Goal: Information Seeking & Learning: Find contact information

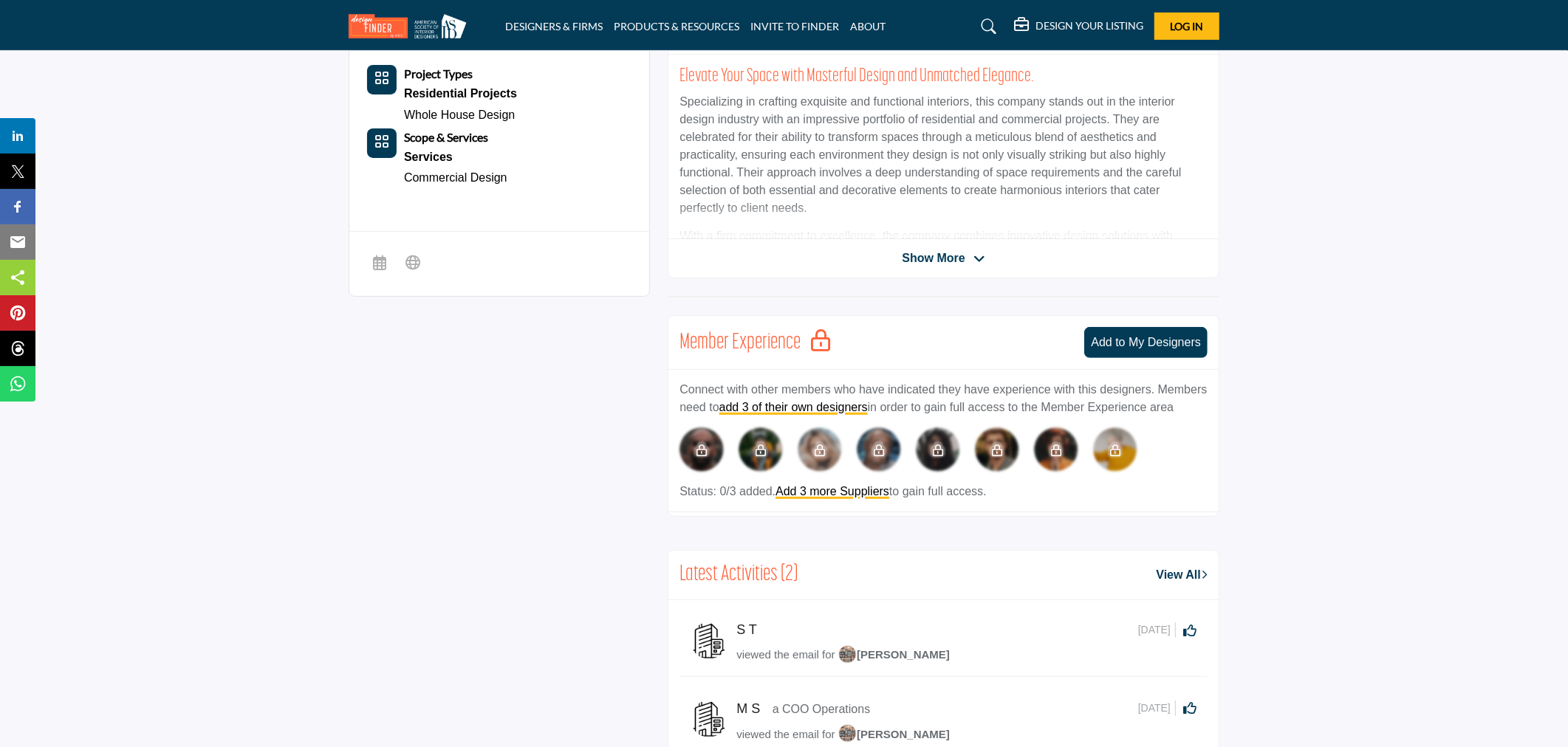
scroll to position [410, 0]
click at [976, 259] on icon at bounding box center [979, 260] width 12 height 13
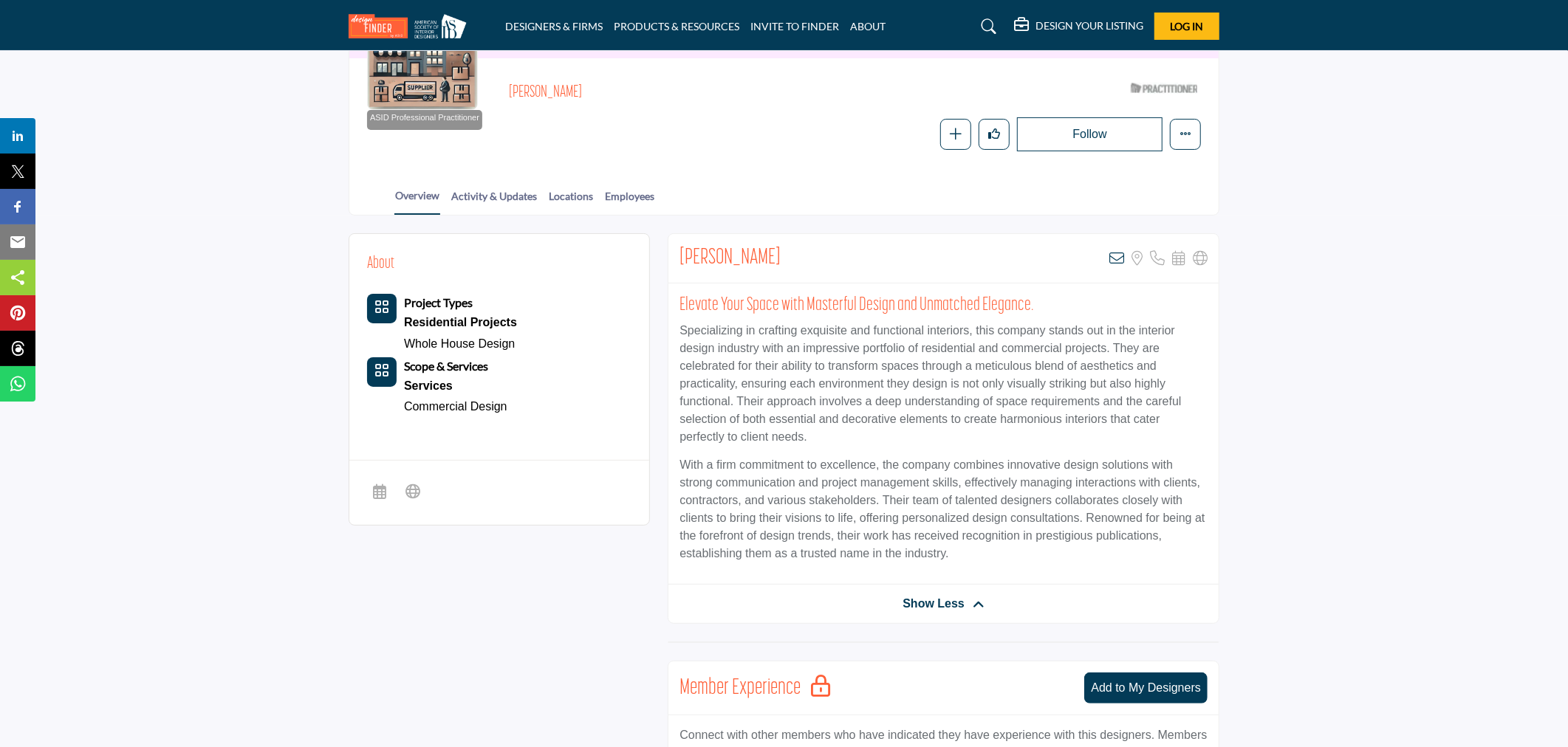
scroll to position [164, 0]
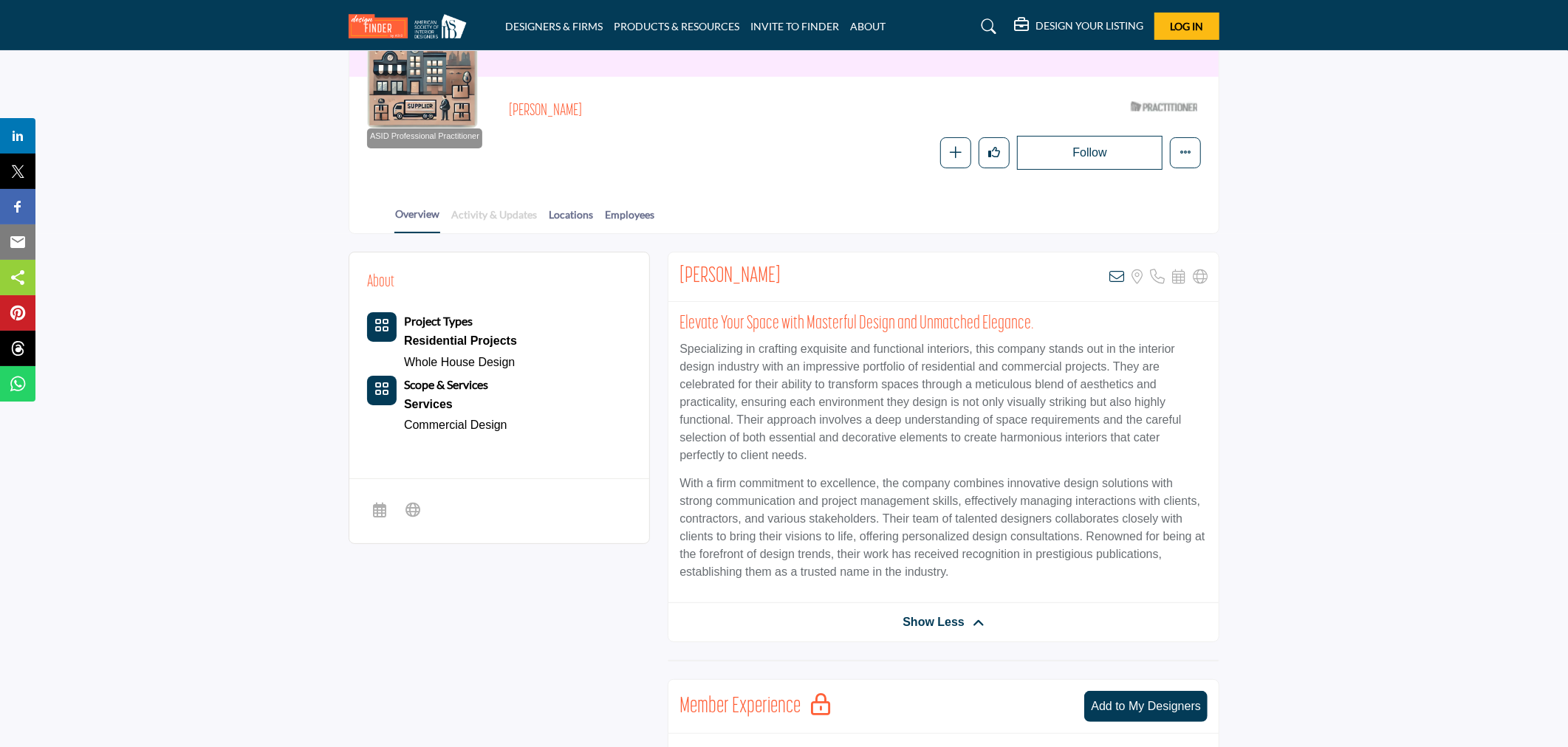
click at [495, 216] on link "Activity & Updates" at bounding box center [494, 219] width 87 height 26
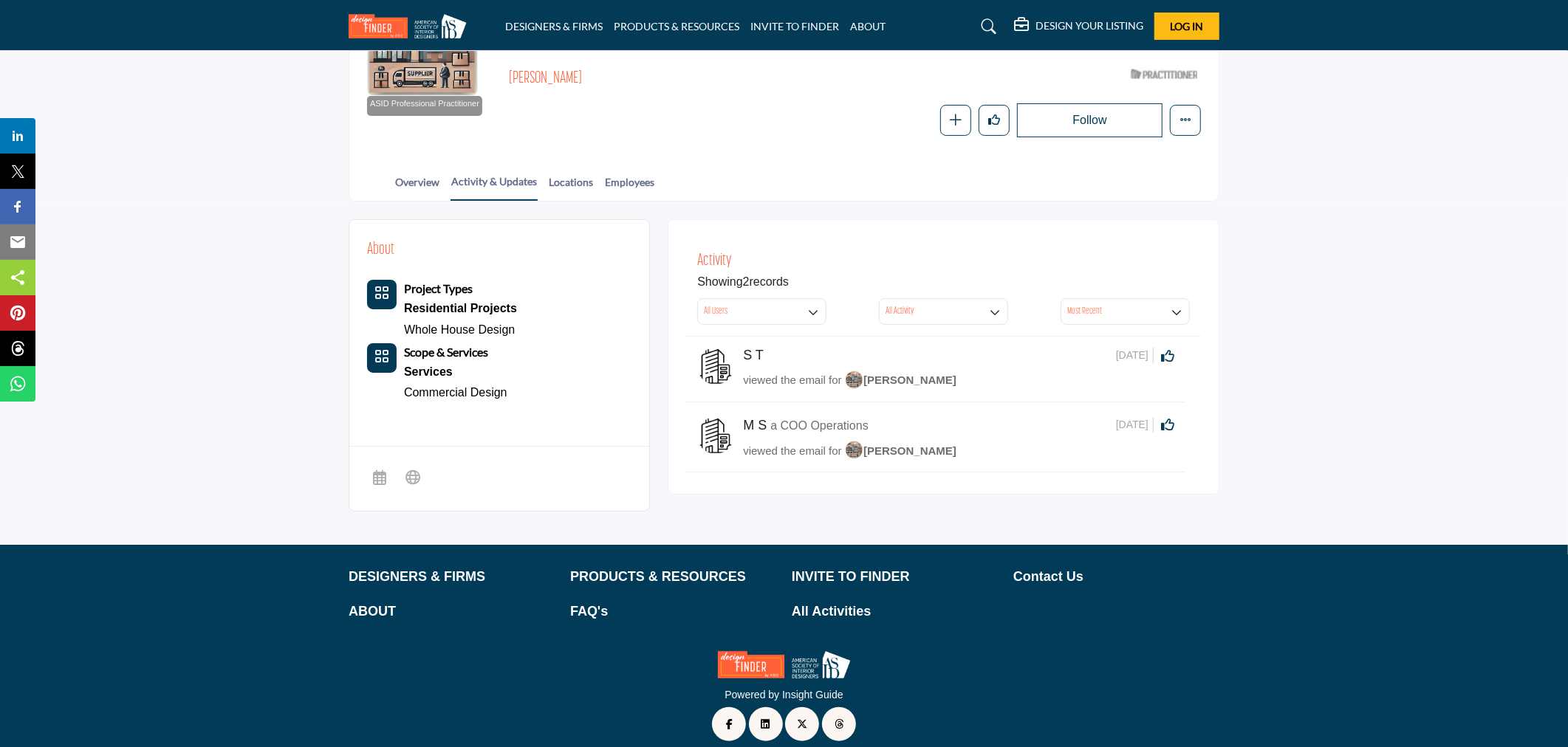
scroll to position [209, 0]
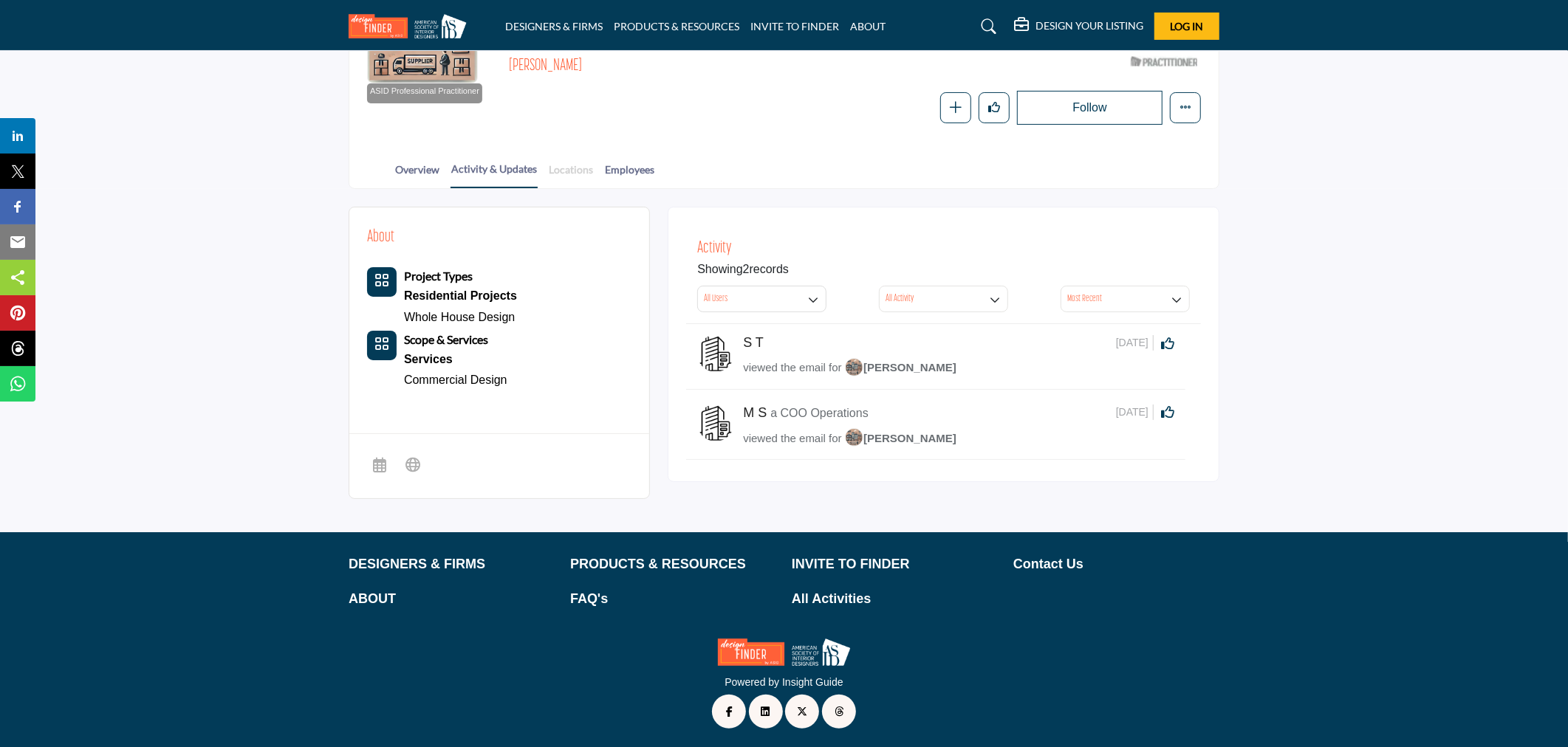
click at [560, 164] on link "Locations" at bounding box center [571, 175] width 46 height 26
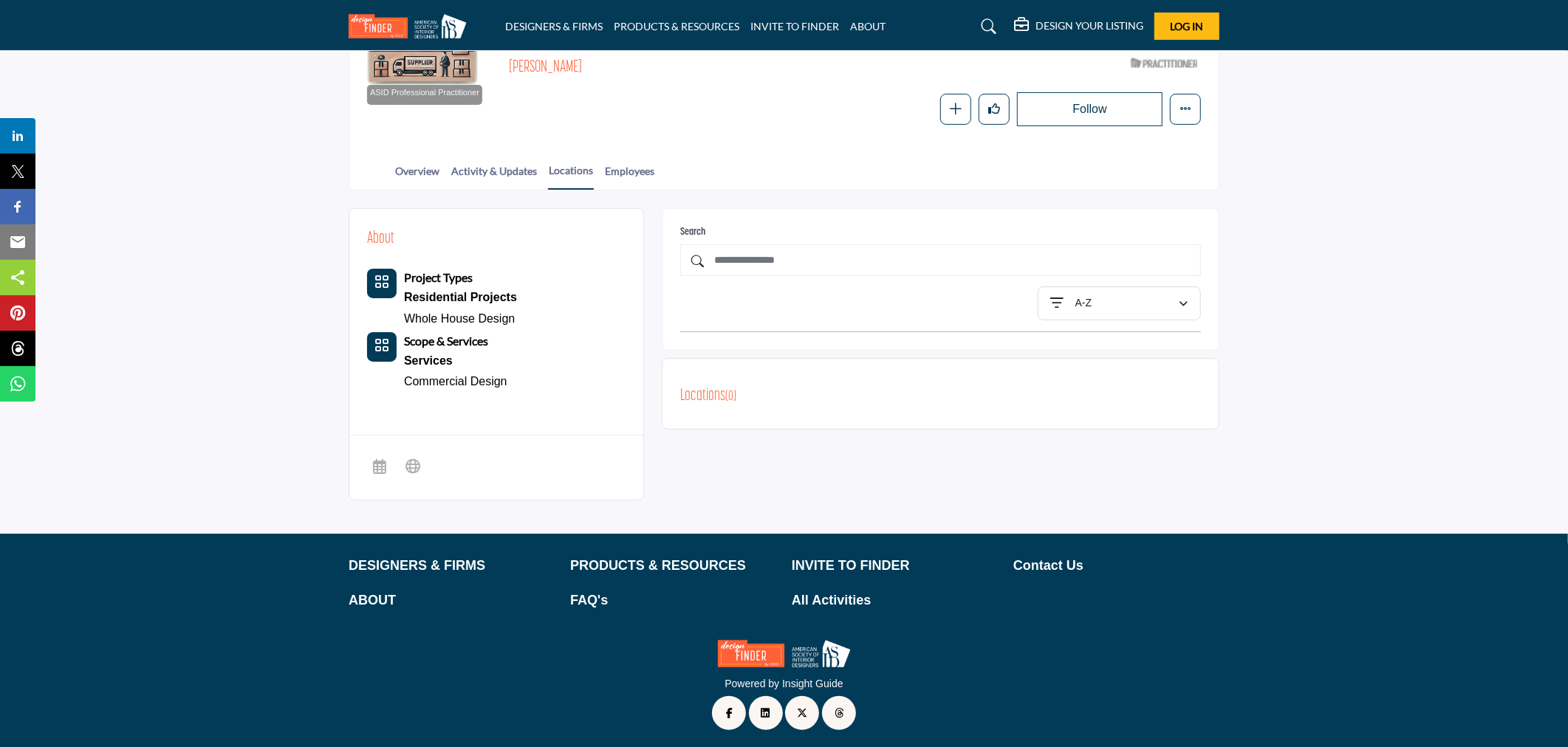
scroll to position [209, 0]
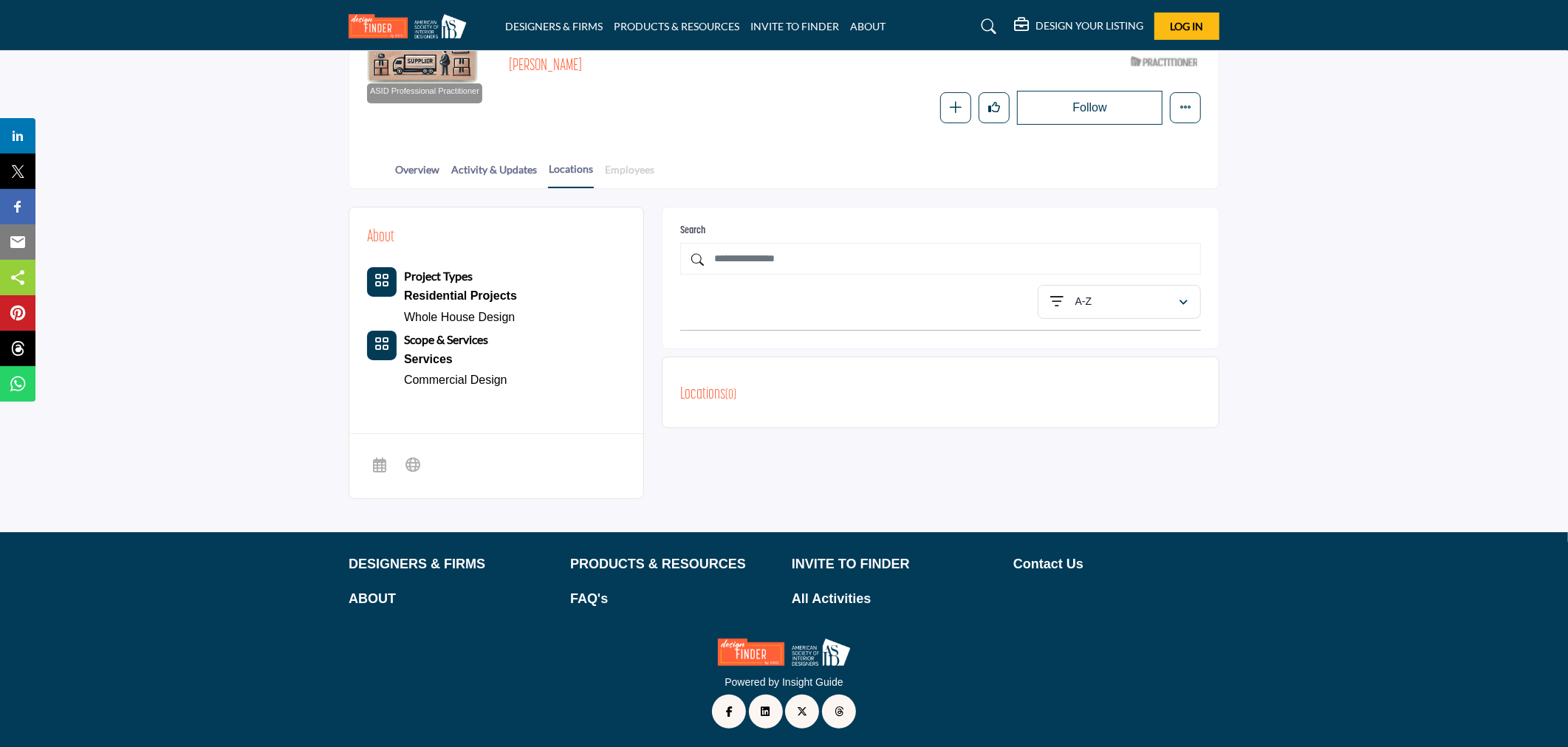
click at [634, 171] on link "Employees" at bounding box center [629, 175] width 51 height 26
